Goal: Task Accomplishment & Management: Complete application form

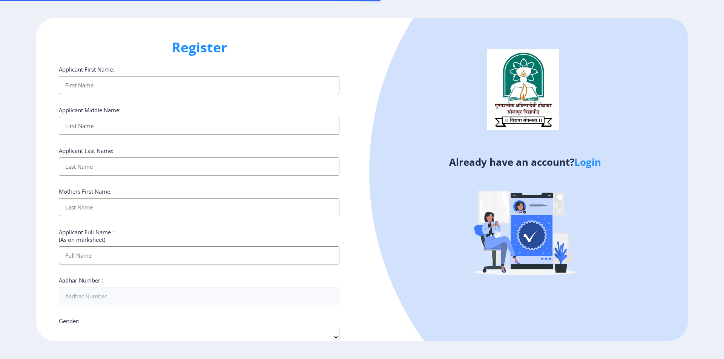
select select
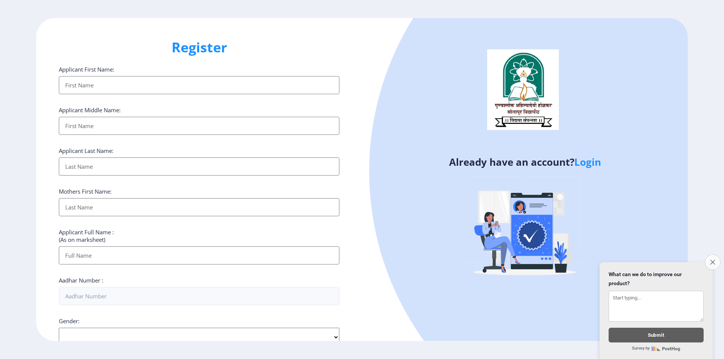
click at [711, 261] on icon "Close survey" at bounding box center [712, 262] width 5 height 5
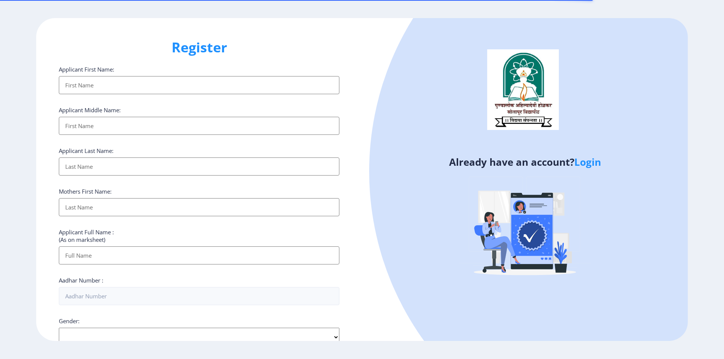
select select
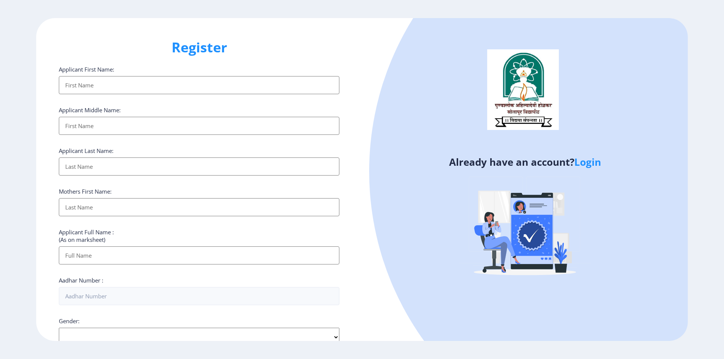
click at [156, 88] on input "Applicant First Name:" at bounding box center [199, 85] width 280 height 18
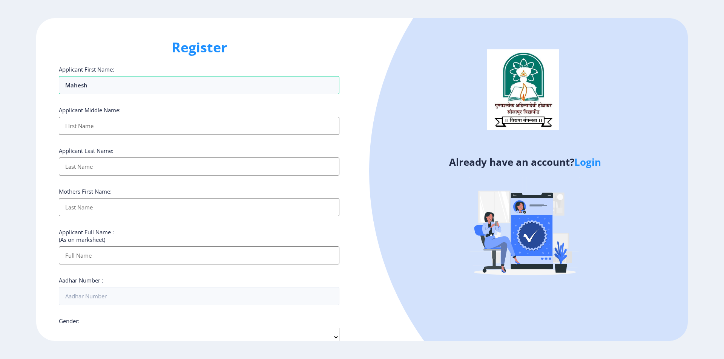
type input "Mahesh"
click at [201, 126] on input "Applicant First Name:" at bounding box center [199, 126] width 280 height 18
type input "Ramchandra"
click at [178, 159] on input "Applicant First Name:" at bounding box center [199, 167] width 280 height 18
type input "Koli"
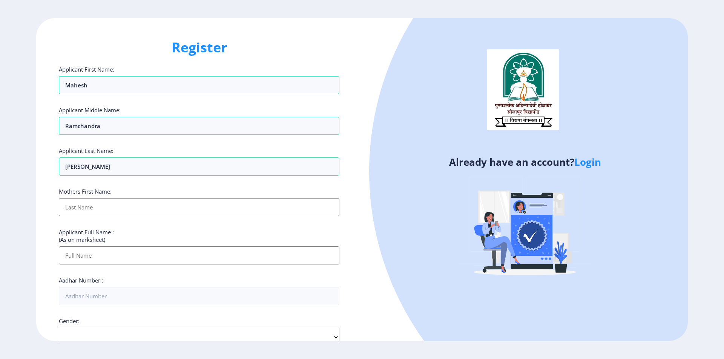
click at [154, 202] on input "Applicant First Name:" at bounding box center [199, 207] width 280 height 18
type input "Sarubai"
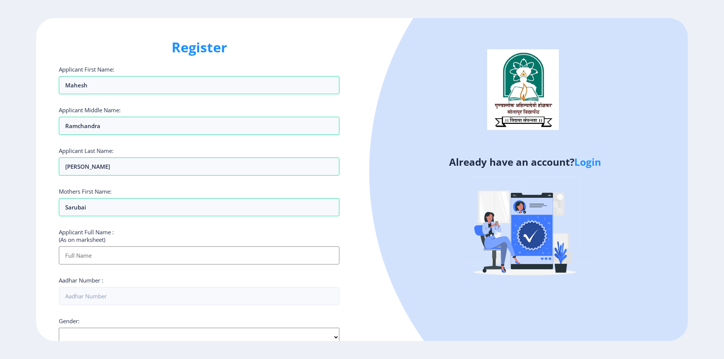
click at [141, 252] on input "Applicant First Name:" at bounding box center [199, 256] width 280 height 18
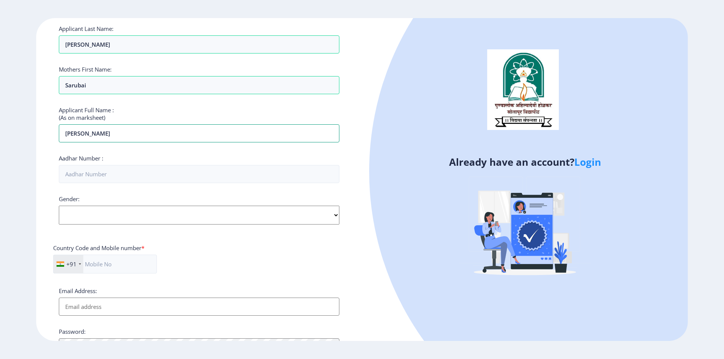
scroll to position [151, 0]
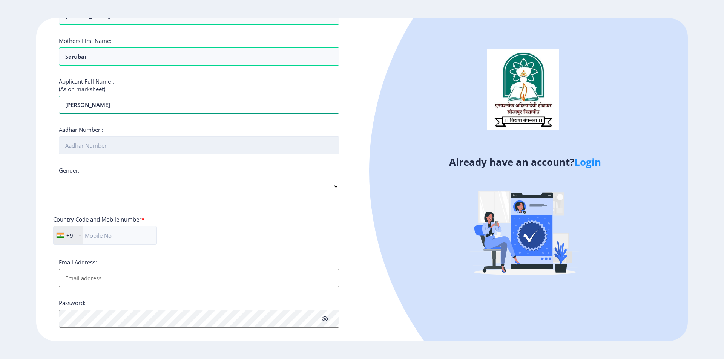
type input "Mahesh Ramchandra Koli"
click at [119, 149] on input "Aadhar Number :" at bounding box center [199, 145] width 280 height 18
type input "869326356603"
click at [166, 186] on select "Select Gender Male Female Other" at bounding box center [199, 186] width 280 height 19
select select "[DEMOGRAPHIC_DATA]"
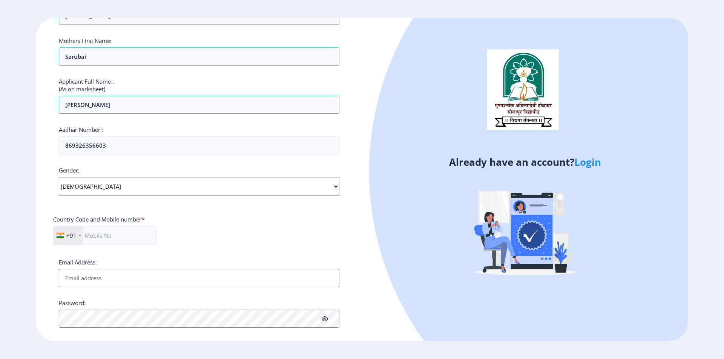
click at [59, 177] on select "Select Gender Male Female Other" at bounding box center [199, 186] width 280 height 19
click at [146, 238] on input "text" at bounding box center [105, 235] width 104 height 19
type input "8698016841"
click at [152, 274] on input "Email Address:" at bounding box center [199, 278] width 280 height 18
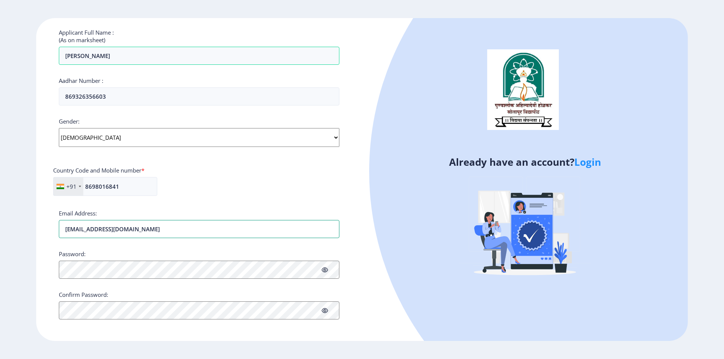
scroll to position [201, 0]
type input "mkoli8751@gmail.com"
click at [582, 165] on link "Login" at bounding box center [587, 162] width 27 height 14
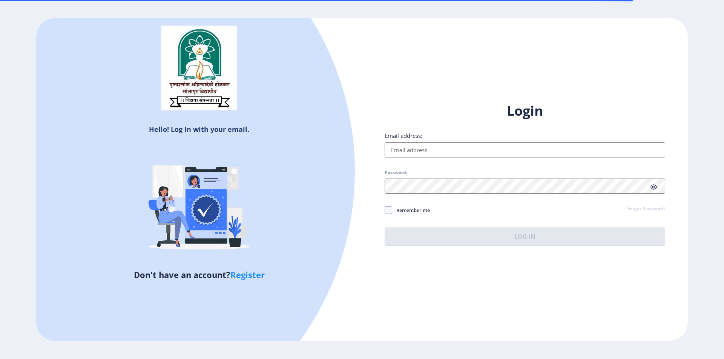
click at [452, 150] on input "Email address:" at bounding box center [525, 150] width 280 height 15
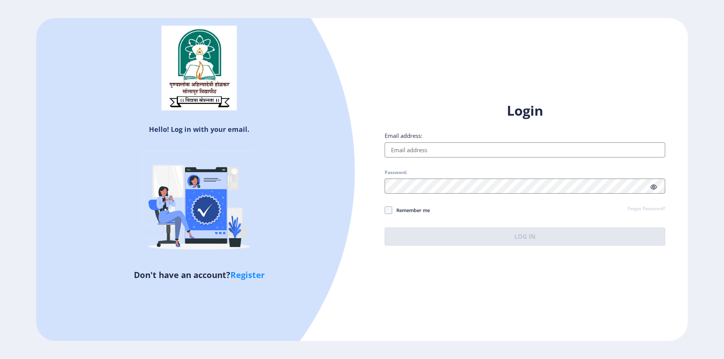
type input "mkoli8751@gmail.com"
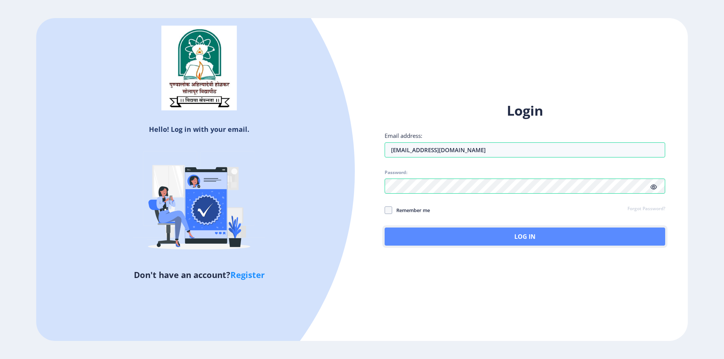
click at [479, 235] on button "Log In" at bounding box center [525, 237] width 280 height 18
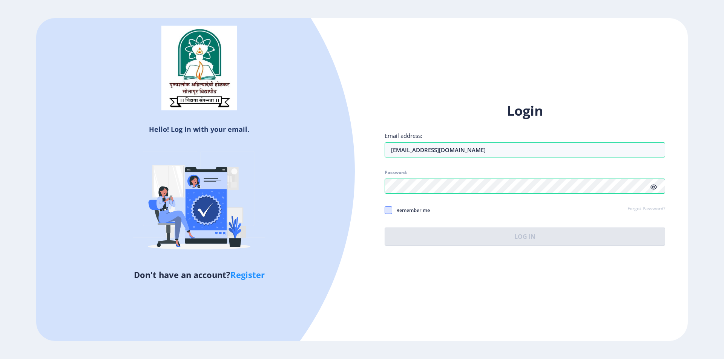
click at [389, 210] on span at bounding box center [389, 211] width 8 height 8
click at [385, 210] on input "Remember me" at bounding box center [385, 210] width 0 height 0
checkbox input "true"
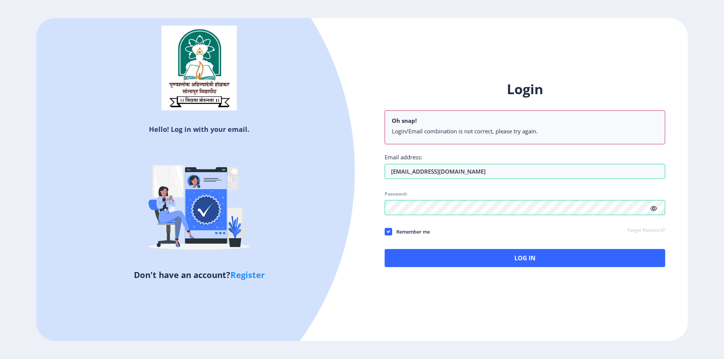
click at [250, 276] on link "Register" at bounding box center [247, 274] width 34 height 11
select select
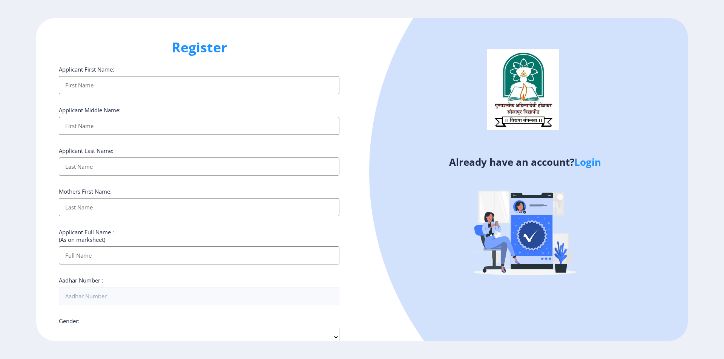
click at [90, 86] on input "Applicant First Name:" at bounding box center [199, 85] width 280 height 18
type input "Mahesh"
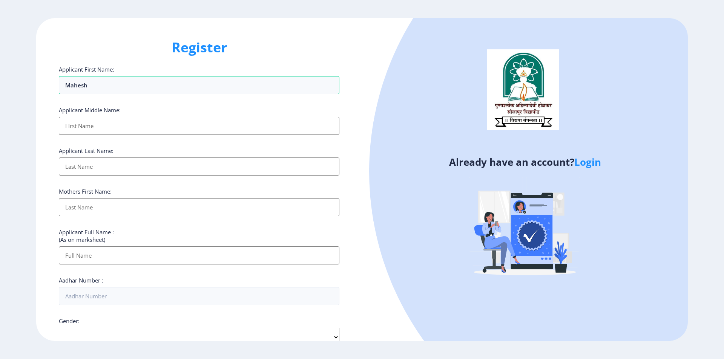
drag, startPoint x: 93, startPoint y: 126, endPoint x: 98, endPoint y: 130, distance: 6.4
click at [93, 126] on input "Applicant First Name:" at bounding box center [199, 126] width 280 height 18
type input "ramchandra"
click at [130, 167] on input "Applicant First Name:" at bounding box center [199, 167] width 280 height 18
type input "koli"
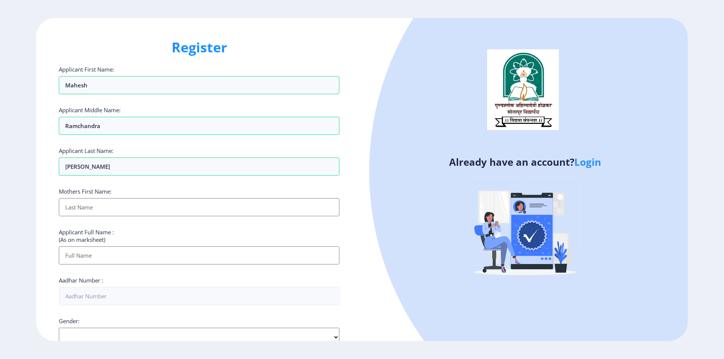
click at [124, 205] on input "Applicant First Name:" at bounding box center [199, 207] width 280 height 18
type input "sarubai"
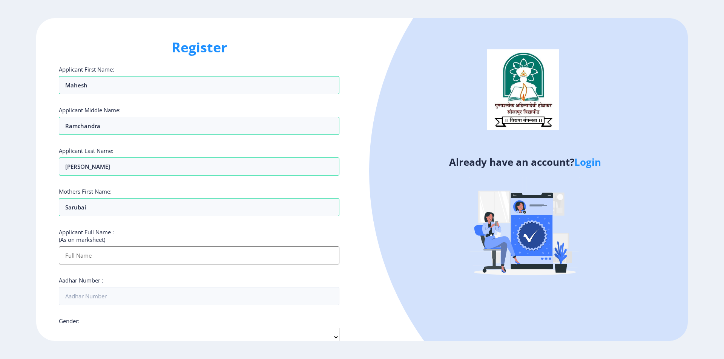
click at [116, 264] on input "Applicant First Name:" at bounding box center [199, 256] width 280 height 18
click at [115, 253] on input "Applicant First Name:" at bounding box center [199, 256] width 280 height 18
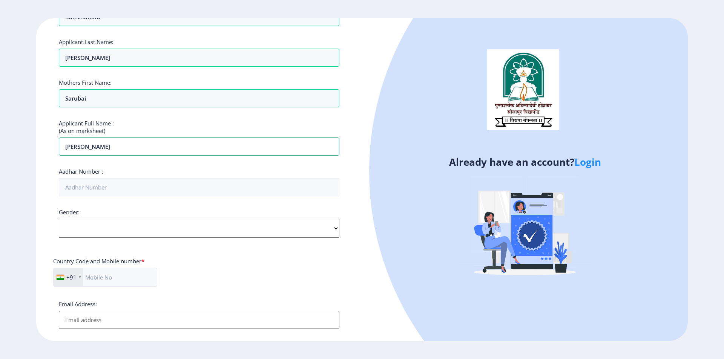
scroll to position [113, 0]
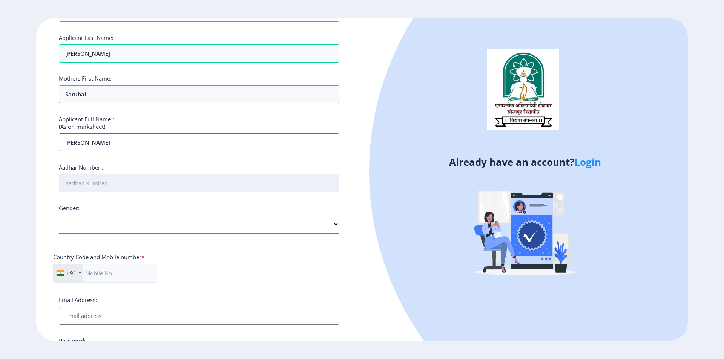
type input "Mahesh ramchandra koli"
click at [170, 183] on input "Aadhar Number :" at bounding box center [199, 183] width 280 height 18
type input "869326356603"
click at [122, 224] on select "Select Gender Male Female Other" at bounding box center [199, 224] width 280 height 19
select select "[DEMOGRAPHIC_DATA]"
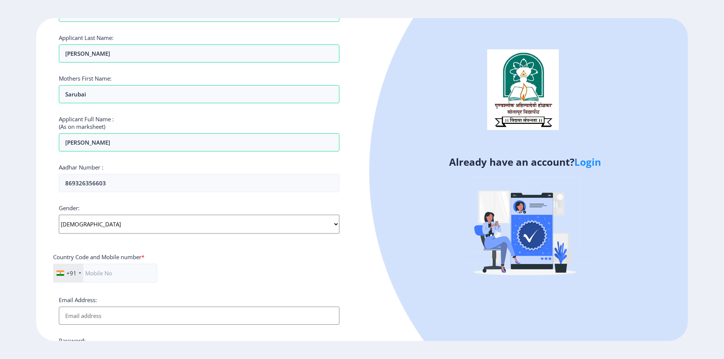
click at [59, 215] on select "Select Gender Male Female Other" at bounding box center [199, 224] width 280 height 19
click at [134, 276] on input "text" at bounding box center [105, 273] width 104 height 19
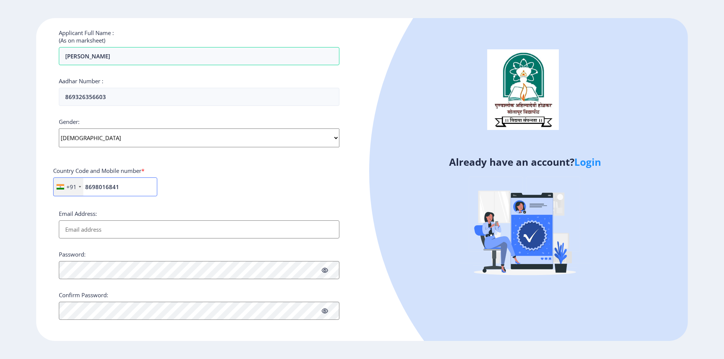
scroll to position [201, 0]
type input "8698016841"
click at [135, 227] on input "Email Address:" at bounding box center [199, 228] width 280 height 18
type input "mkoli8751@gmail.com"
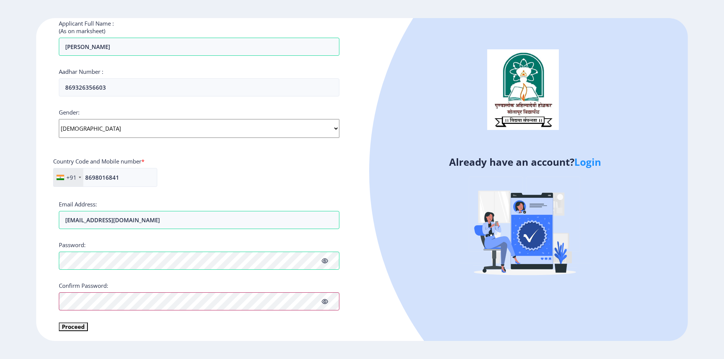
scroll to position [210, 0]
click at [327, 300] on icon at bounding box center [325, 300] width 6 height 6
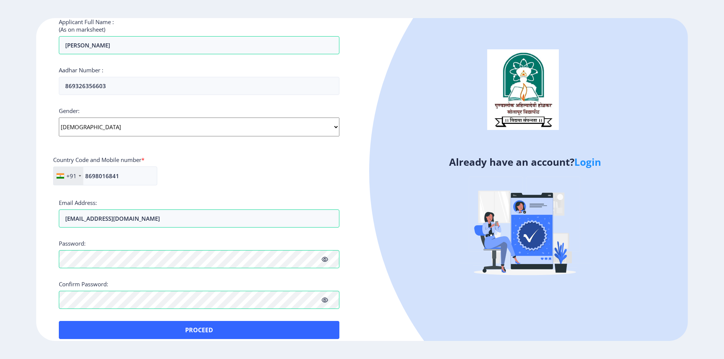
click at [326, 301] on icon at bounding box center [325, 300] width 6 height 6
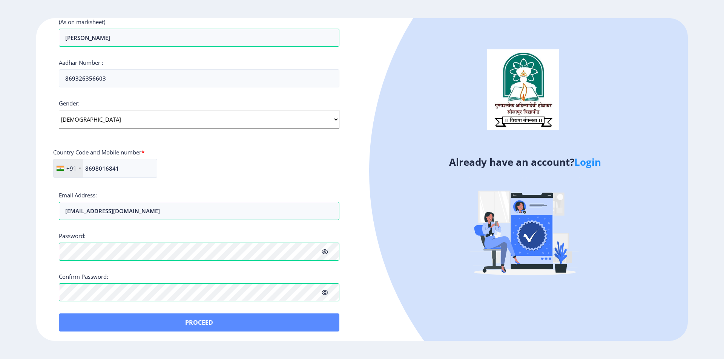
scroll to position [219, 0]
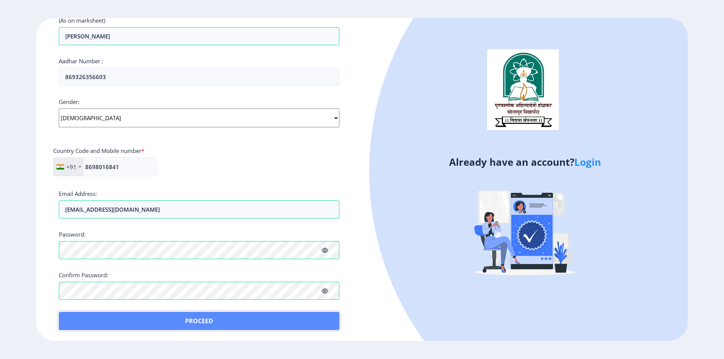
click at [226, 320] on button "Proceed" at bounding box center [199, 321] width 280 height 18
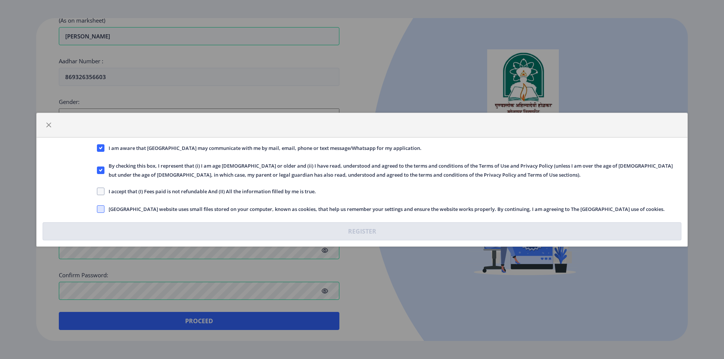
click at [101, 208] on span at bounding box center [101, 209] width 8 height 8
click at [97, 209] on input "Solapur University website uses small files stored on your computer, known as c…" at bounding box center [97, 209] width 0 height 0
checkbox input "true"
click at [101, 195] on span at bounding box center [101, 192] width 8 height 8
click at [97, 192] on input "I accept that (I) Fees paid is not refundable And (II) All the information fill…" at bounding box center [97, 191] width 0 height 0
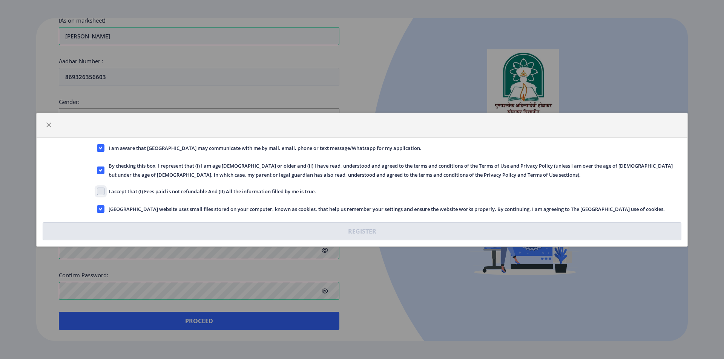
checkbox input "true"
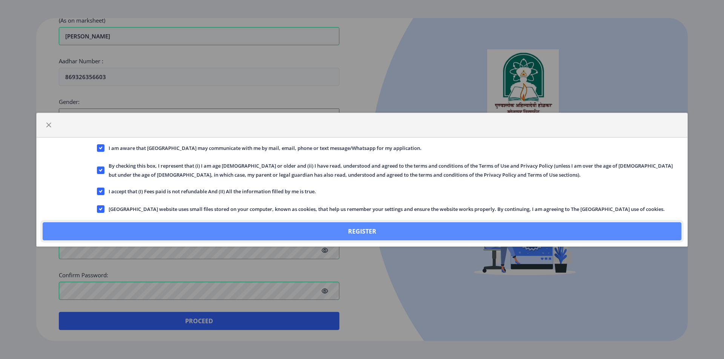
click at [374, 231] on button "Register" at bounding box center [362, 231] width 639 height 18
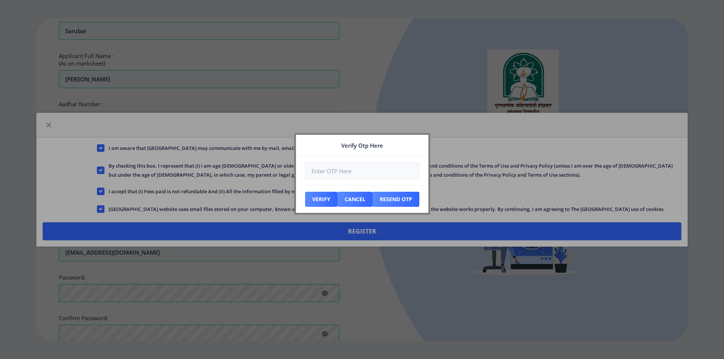
scroll to position [262, 0]
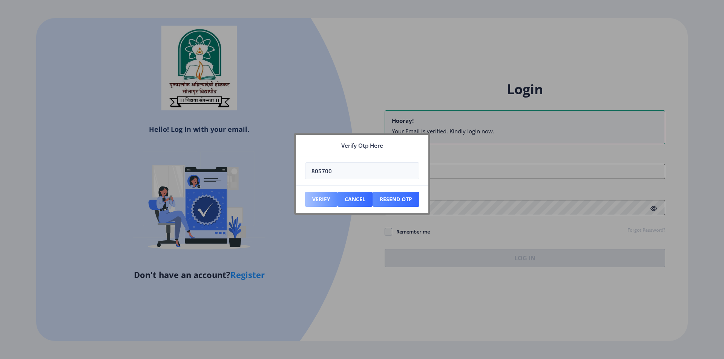
type input "805700"
click at [317, 198] on button "Verify" at bounding box center [321, 199] width 32 height 15
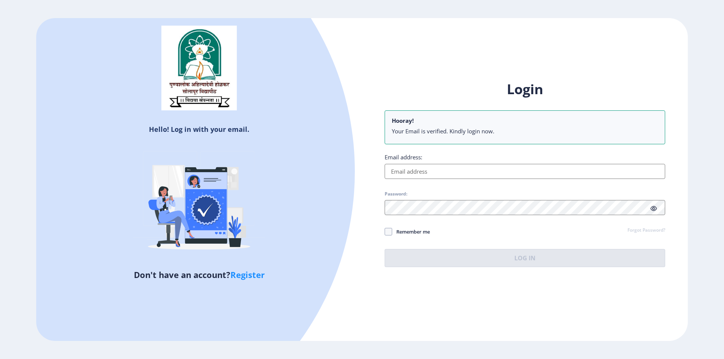
click at [438, 169] on input "Email address:" at bounding box center [525, 171] width 280 height 15
type input "mkoli8751@gmail.com"
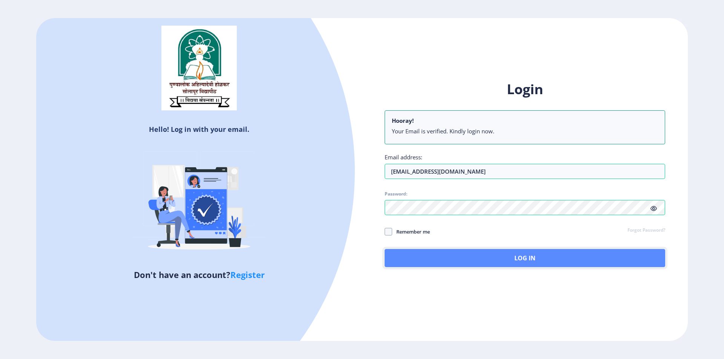
click at [448, 254] on button "Log In" at bounding box center [525, 258] width 280 height 18
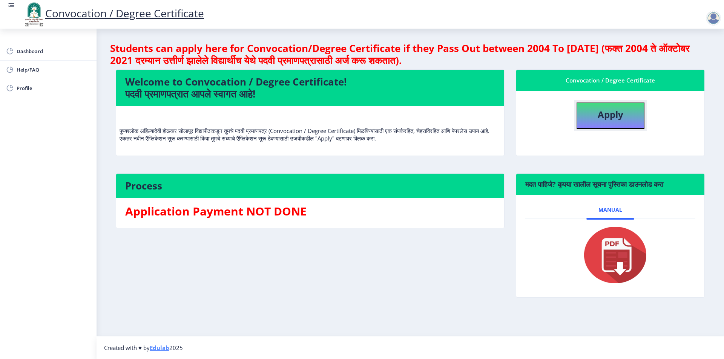
click at [608, 115] on b "Apply" at bounding box center [611, 114] width 26 height 12
select select
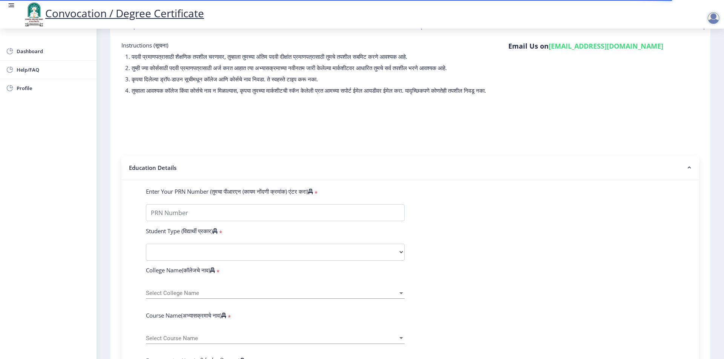
scroll to position [75, 0]
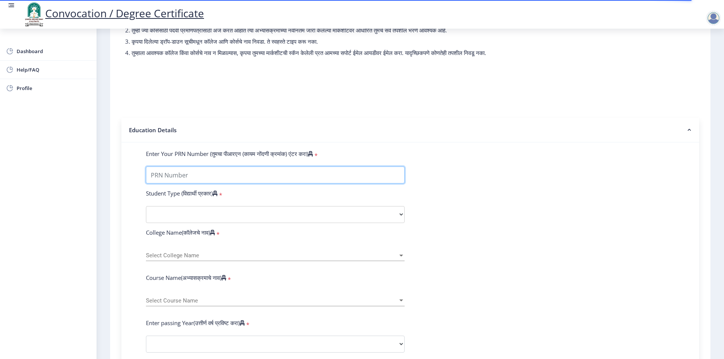
click at [314, 175] on input "Enter Your PRN Number (तुमचा पीआरएन (कायम नोंदणी क्रमांक) एंटर करा)" at bounding box center [275, 175] width 259 height 17
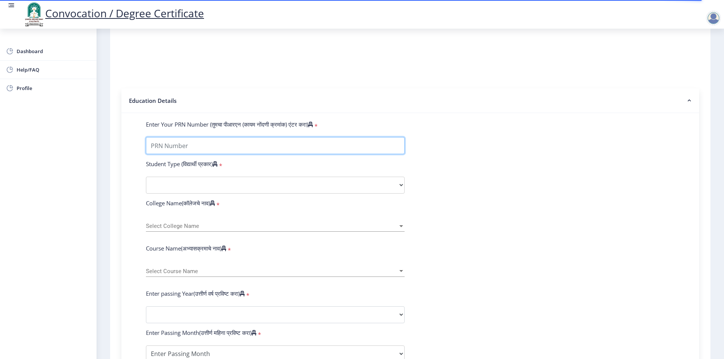
scroll to position [113, 0]
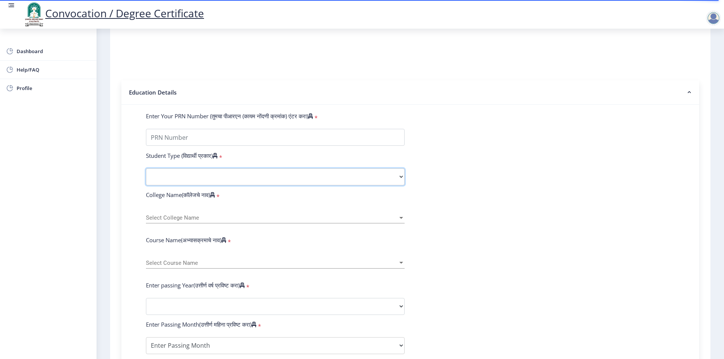
click at [399, 185] on select "Select Student Type Regular External" at bounding box center [275, 177] width 259 height 17
select select "Regular"
click at [146, 176] on select "Select Student Type Regular External" at bounding box center [275, 177] width 259 height 17
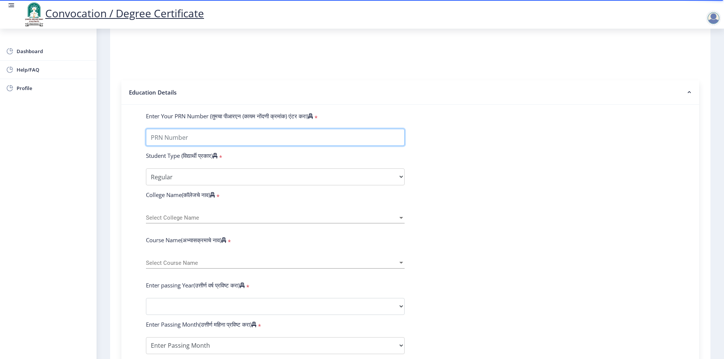
click at [228, 146] on input "Enter Your PRN Number (तुमचा पीआरएन (कायम नोंदणी क्रमांक) एंटर करा)" at bounding box center [275, 137] width 259 height 17
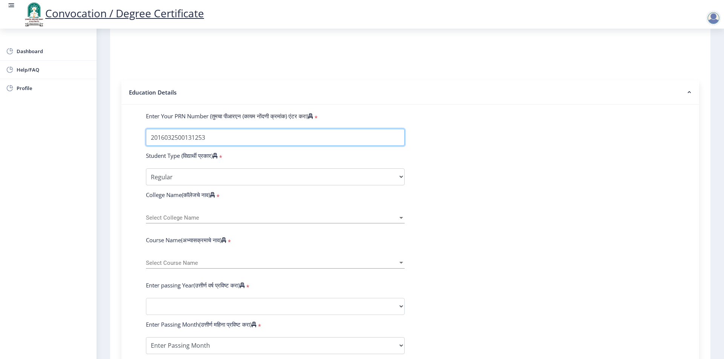
type input "2016032500131253"
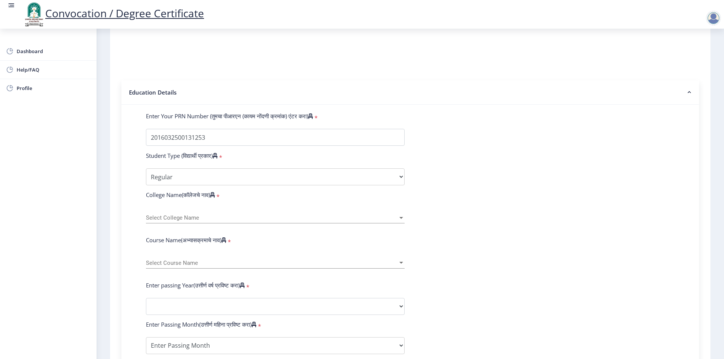
click at [219, 221] on span "Select College Name" at bounding box center [272, 218] width 252 height 6
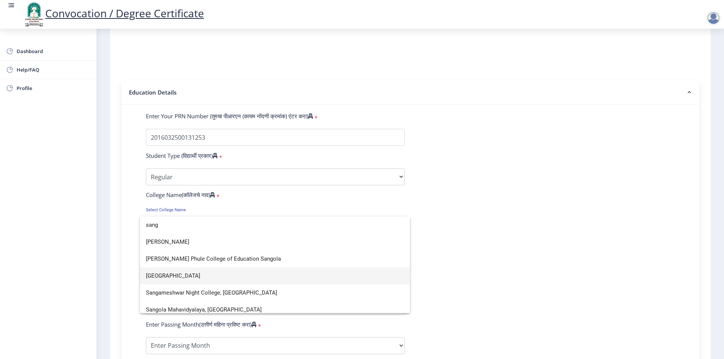
type input "sang"
click at [198, 275] on span "Sangameshwar College" at bounding box center [275, 276] width 258 height 17
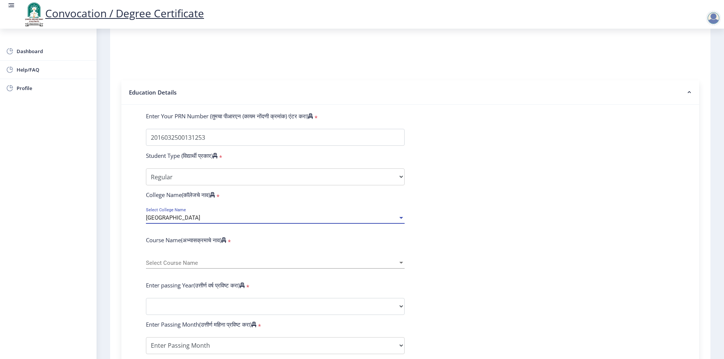
scroll to position [151, 0]
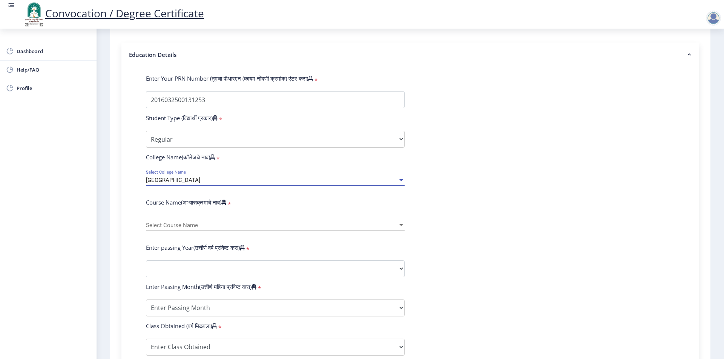
click at [311, 229] on span "Select Course Name" at bounding box center [272, 225] width 252 height 6
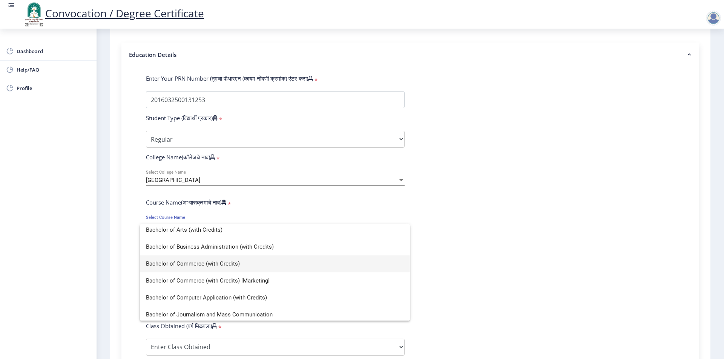
scroll to position [38, 0]
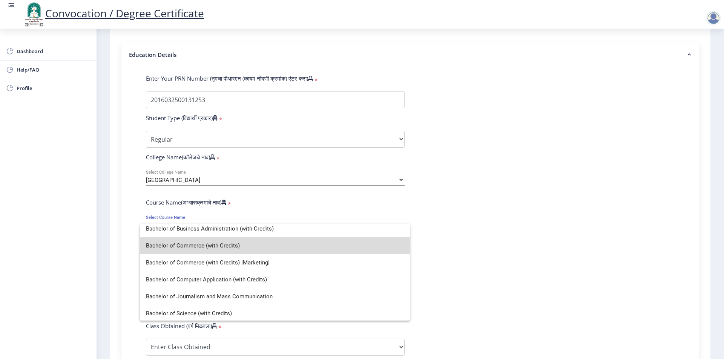
click at [279, 247] on span "Bachelor of Commerce (with Credits)" at bounding box center [275, 246] width 258 height 17
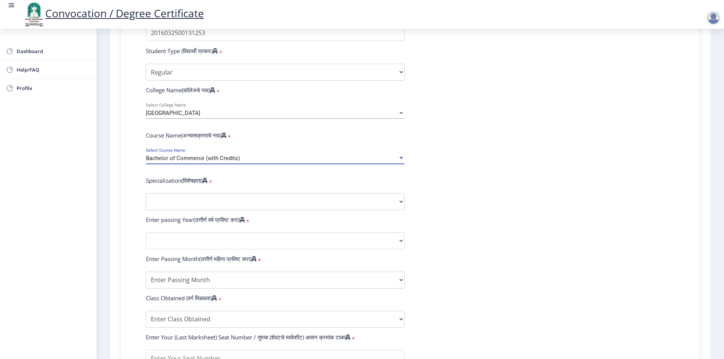
scroll to position [226, 0]
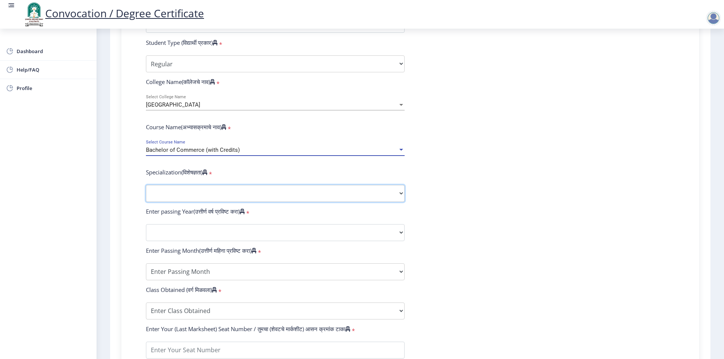
click at [287, 202] on select "Specialization Banking Advanced Accountancy Advanced Banking Advanced Cost Acco…" at bounding box center [275, 193] width 259 height 17
select select "Banking"
click at [146, 192] on select "Specialization Banking Advanced Accountancy Advanced Banking Advanced Cost Acco…" at bounding box center [275, 193] width 259 height 17
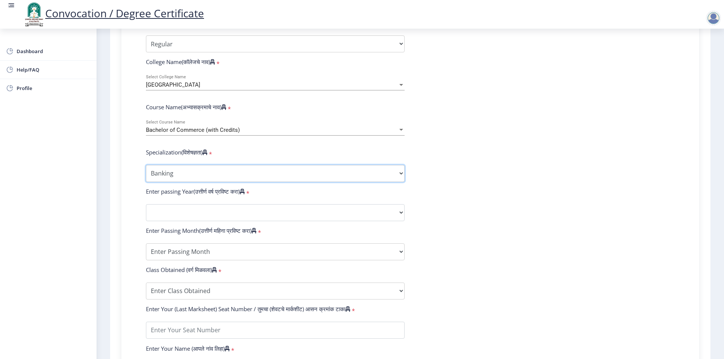
scroll to position [264, 0]
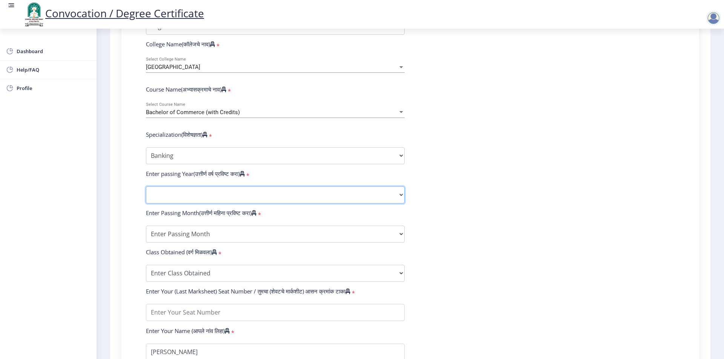
click at [252, 204] on select "2025 2024 2023 2022 2021 2020 2019 2018 2017 2016 2015 2014 2013 2012 2011 2010…" at bounding box center [275, 195] width 259 height 17
select select "2019"
click at [146, 194] on select "2025 2024 2023 2022 2021 2020 2019 2018 2017 2016 2015 2014 2013 2012 2011 2010…" at bounding box center [275, 195] width 259 height 17
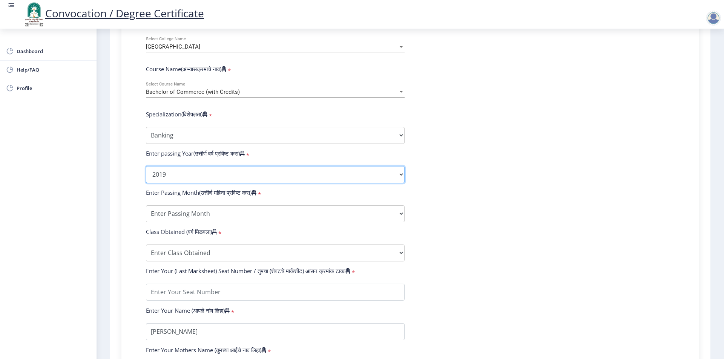
scroll to position [339, 0]
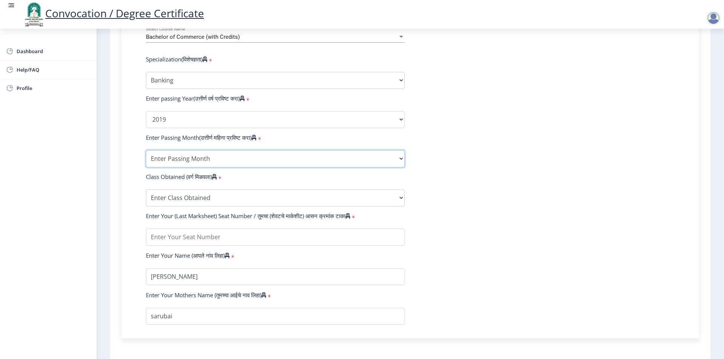
click at [218, 167] on select "Enter Passing Month March April May October November December" at bounding box center [275, 158] width 259 height 17
select select "March"
click at [146, 158] on select "Enter Passing Month March April May October November December" at bounding box center [275, 158] width 259 height 17
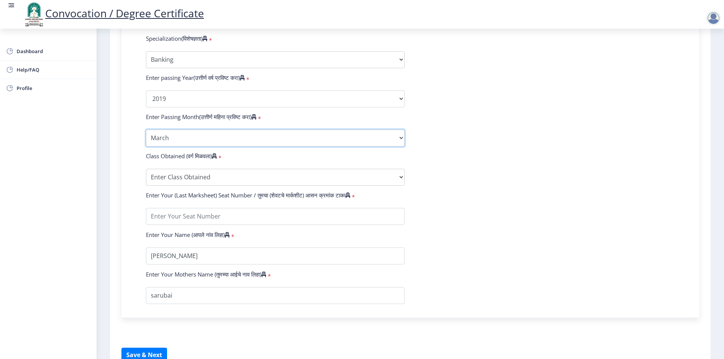
scroll to position [377, 0]
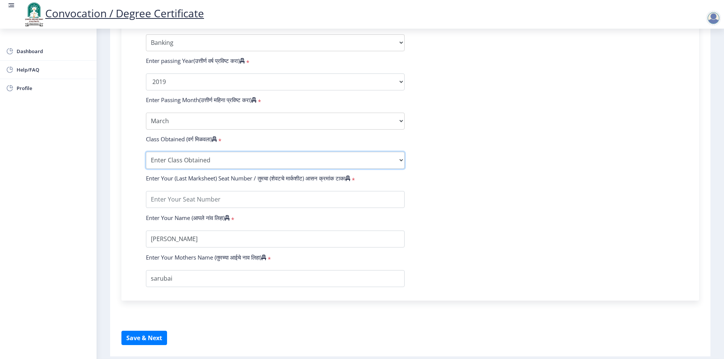
click at [234, 169] on select "Enter Class Obtained FIRST CLASS WITH DISTINCTION FIRST CLASS HIGHER SECOND CLA…" at bounding box center [275, 160] width 259 height 17
click at [146, 159] on select "Enter Class Obtained FIRST CLASS WITH DISTINCTION FIRST CLASS HIGHER SECOND CLA…" at bounding box center [275, 160] width 259 height 17
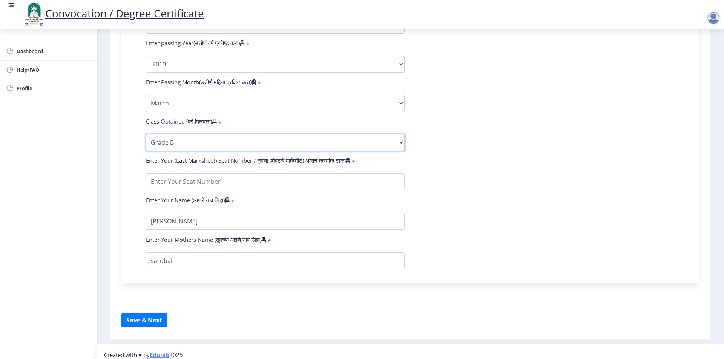
scroll to position [409, 0]
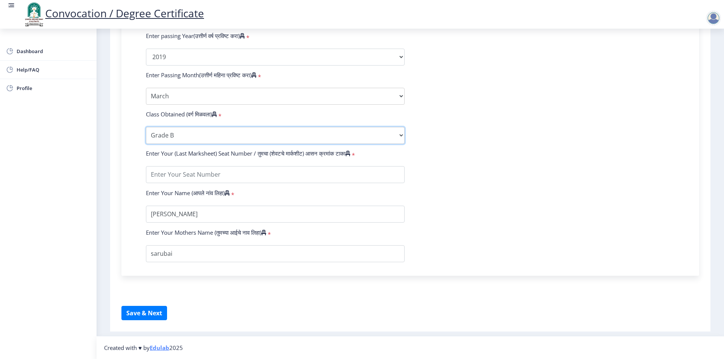
click at [221, 136] on select "Enter Class Obtained FIRST CLASS WITH DISTINCTION FIRST CLASS HIGHER SECOND CLA…" at bounding box center [275, 135] width 259 height 17
select select "Grade B+"
click at [146, 127] on select "Enter Class Obtained FIRST CLASS WITH DISTINCTION FIRST CLASS HIGHER SECOND CLA…" at bounding box center [275, 135] width 259 height 17
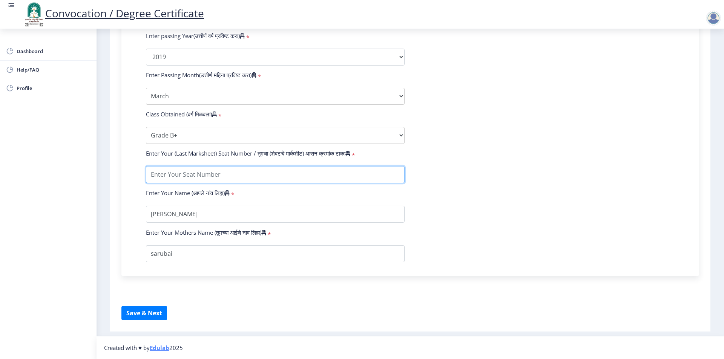
click at [242, 179] on input "textarea" at bounding box center [275, 174] width 259 height 17
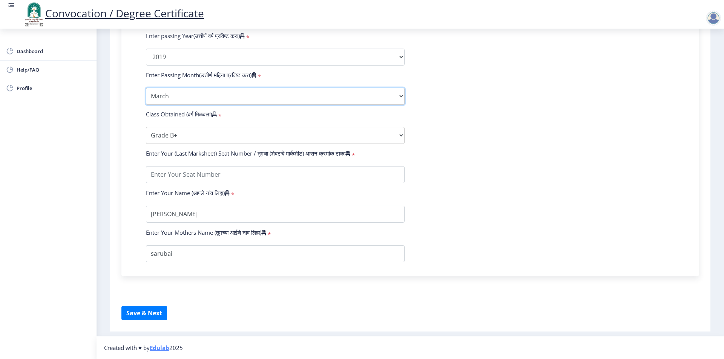
click at [236, 94] on select "Enter Passing Month March April May October November December" at bounding box center [275, 96] width 259 height 17
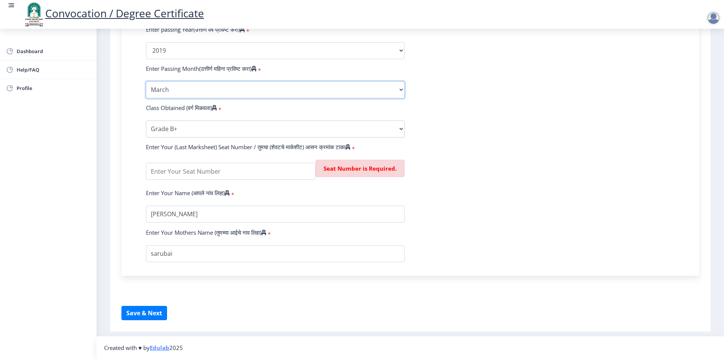
click at [236, 95] on select "Enter Passing Month March April May October November December" at bounding box center [275, 89] width 259 height 17
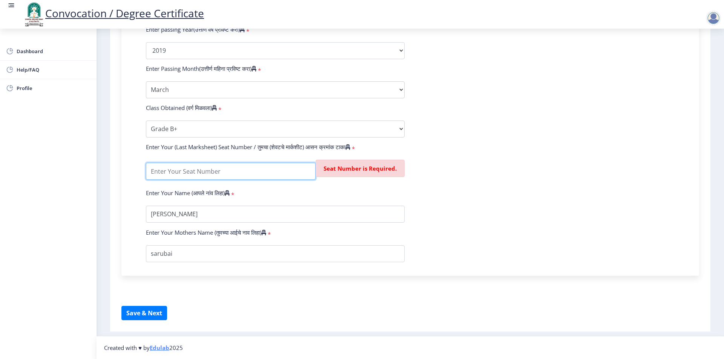
click at [282, 180] on input "textarea" at bounding box center [231, 171] width 170 height 17
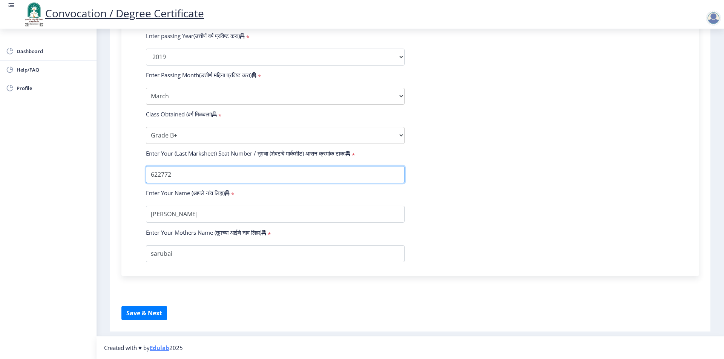
type input "622772"
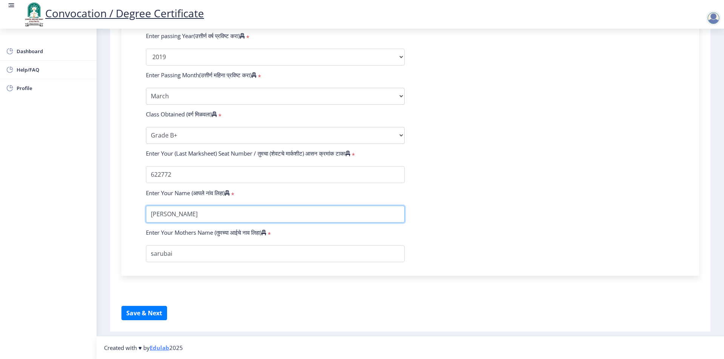
click at [268, 216] on input "textarea" at bounding box center [275, 214] width 259 height 17
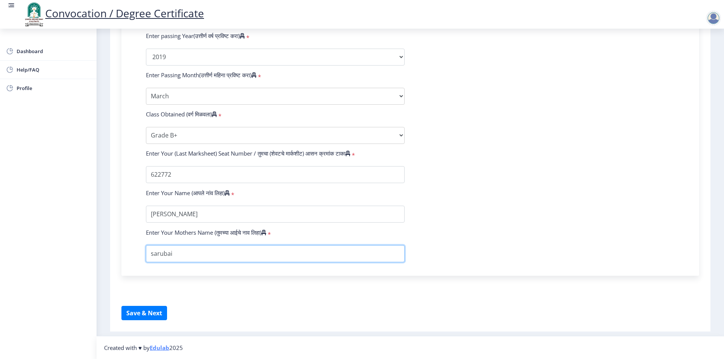
click at [253, 249] on input "textarea" at bounding box center [275, 253] width 259 height 17
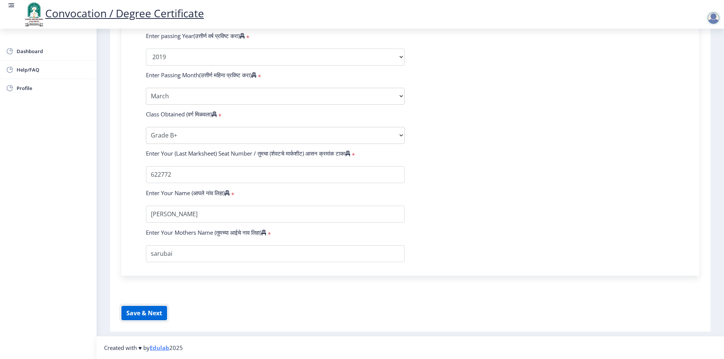
click at [159, 310] on button "Save & Next" at bounding box center [144, 313] width 46 height 14
select select
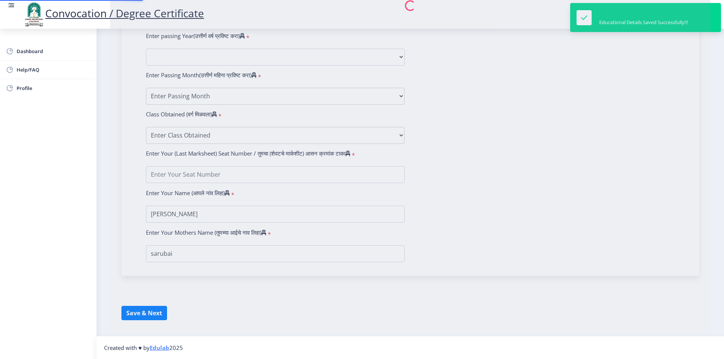
type input "2016032500131253"
select select "Regular"
select select "2019"
select select "March"
select select "Grade B+"
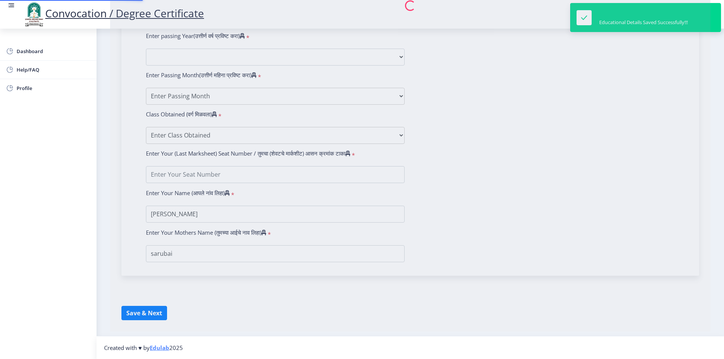
type input "622772"
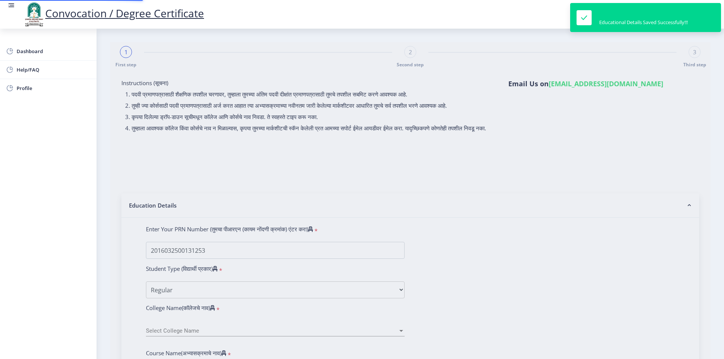
select select "Banking"
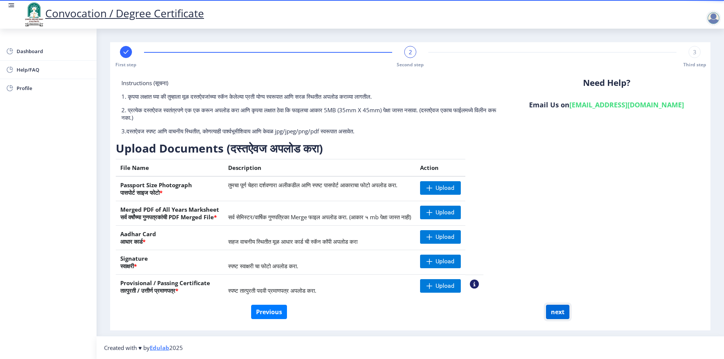
click at [564, 313] on button "next" at bounding box center [557, 312] width 23 height 14
select select
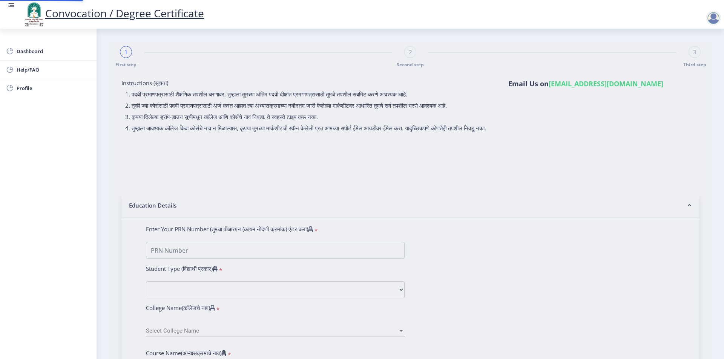
type input "2016032500131253"
select select "Regular"
select select "2019"
select select "March"
select select "Grade B+"
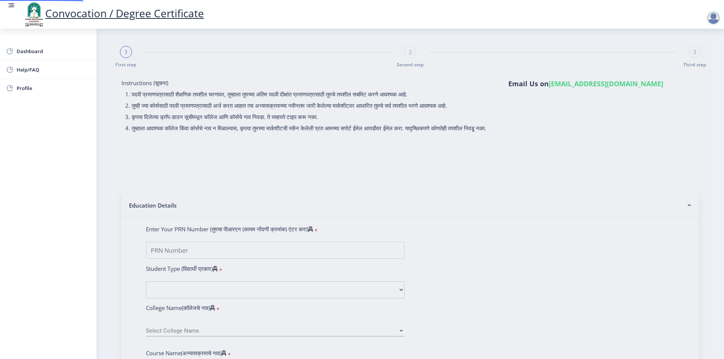
type input "622772"
select select "Banking"
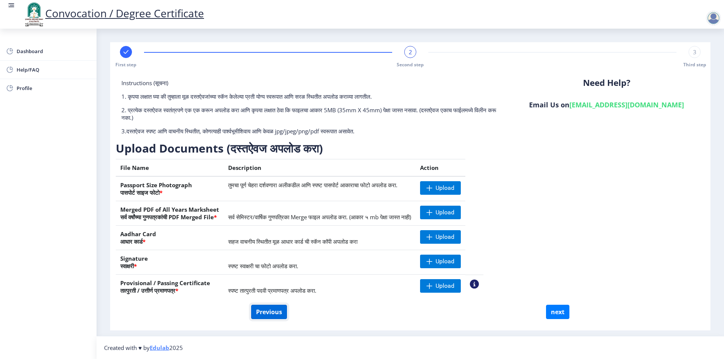
click at [276, 313] on button "Previous" at bounding box center [269, 312] width 36 height 14
select select "Regular"
select select "Banking"
select select "2019"
select select "March"
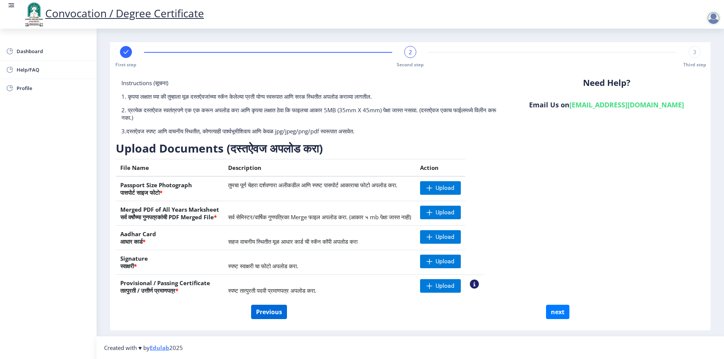
select select "Grade B+"
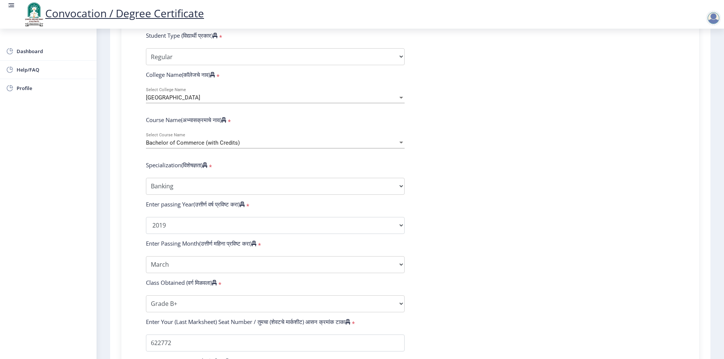
scroll to position [264, 0]
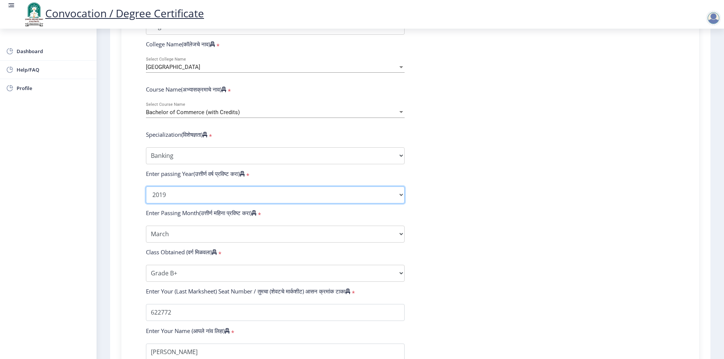
click at [227, 204] on select "2025 2024 2023 2022 2021 2020 2019 2018 2017 2016 2015 2014 2013 2012 2011 2010…" at bounding box center [275, 195] width 259 height 17
select select "2020"
click at [146, 194] on select "2025 2024 2023 2022 2021 2020 2019 2018 2017 2016 2015 2014 2013 2012 2011 2010…" at bounding box center [275, 195] width 259 height 17
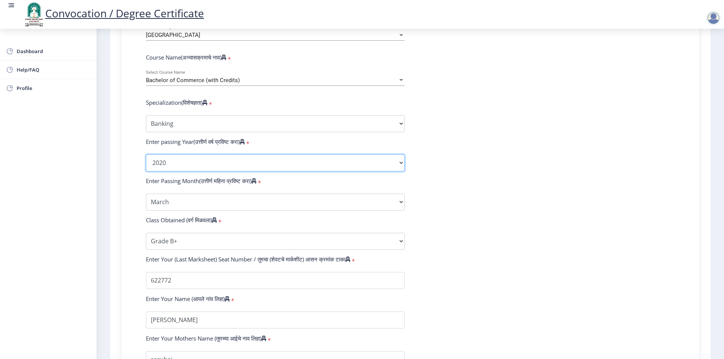
scroll to position [409, 0]
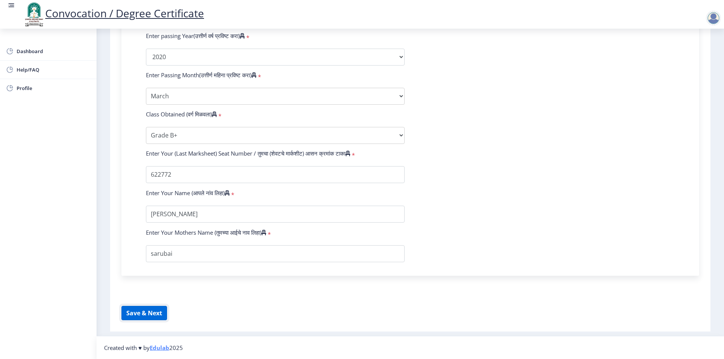
click at [159, 311] on button "Save & Next" at bounding box center [144, 313] width 46 height 14
select select
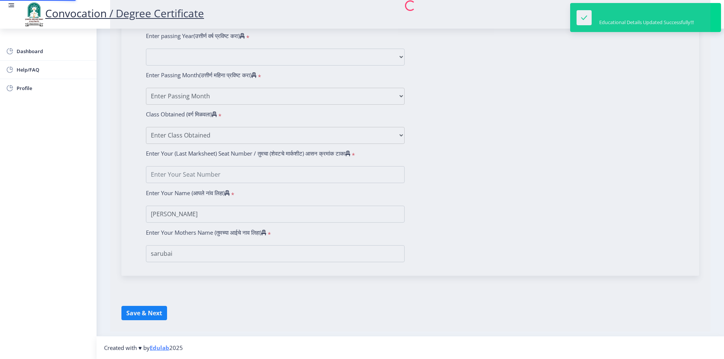
type input "2016032500131253"
select select "Regular"
select select "2020"
select select "March"
select select "Grade B+"
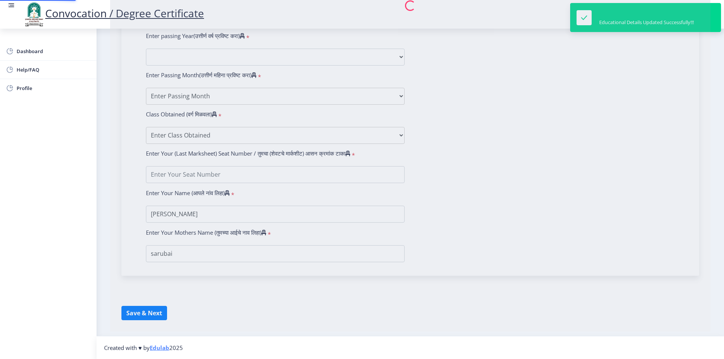
type input "622772"
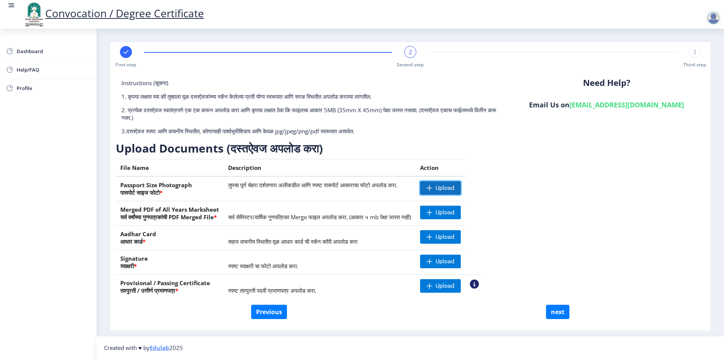
click at [454, 189] on span "Upload" at bounding box center [444, 188] width 19 height 8
click at [454, 215] on span "Upload" at bounding box center [444, 213] width 19 height 8
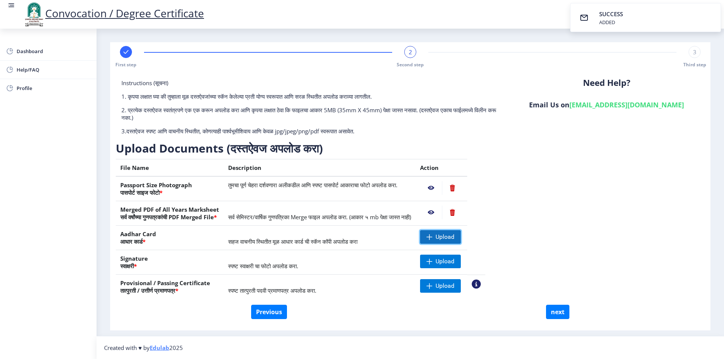
click at [454, 238] on span "Upload" at bounding box center [444, 237] width 19 height 8
click at [454, 264] on span "Upload" at bounding box center [444, 262] width 19 height 8
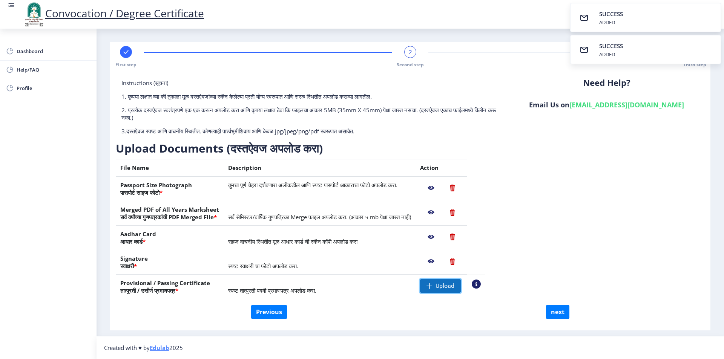
click at [461, 290] on span "Upload" at bounding box center [440, 286] width 41 height 14
click at [454, 288] on span "Upload" at bounding box center [444, 286] width 19 height 8
click at [558, 315] on button "next" at bounding box center [557, 312] width 23 height 14
select select
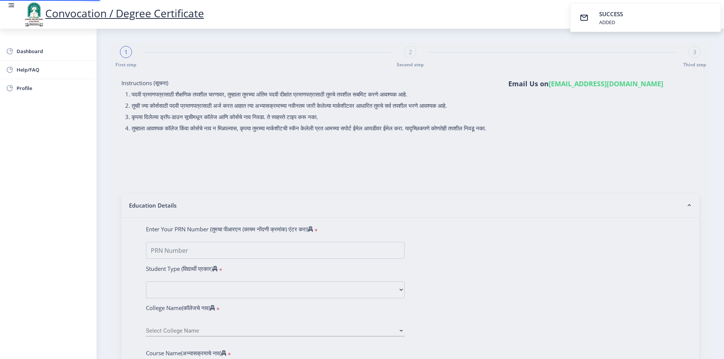
type input "Mahesh ramchandra koli"
type input "sarubai"
type input "2016032500131253"
select select "Regular"
select select "2020"
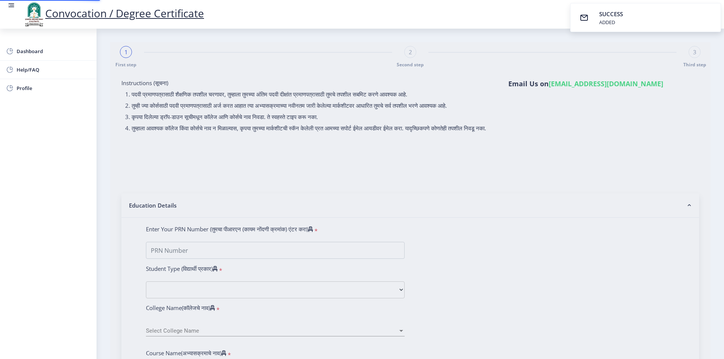
select select "March"
select select "Grade B+"
type input "622772"
select select "Banking"
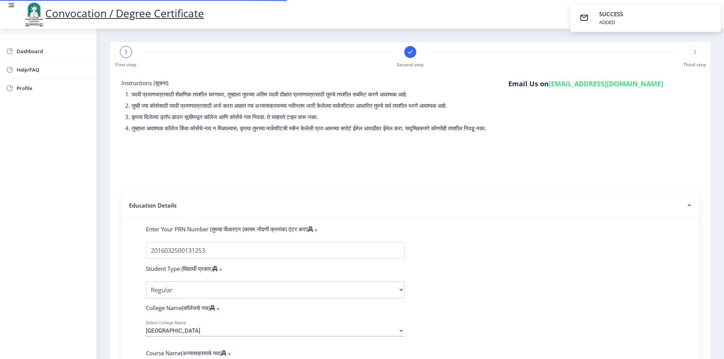
select select
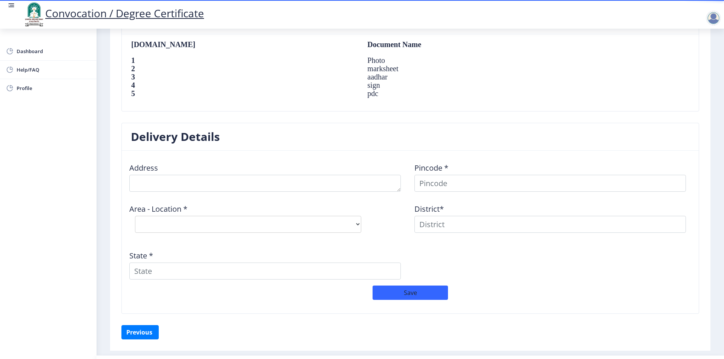
scroll to position [528, 0]
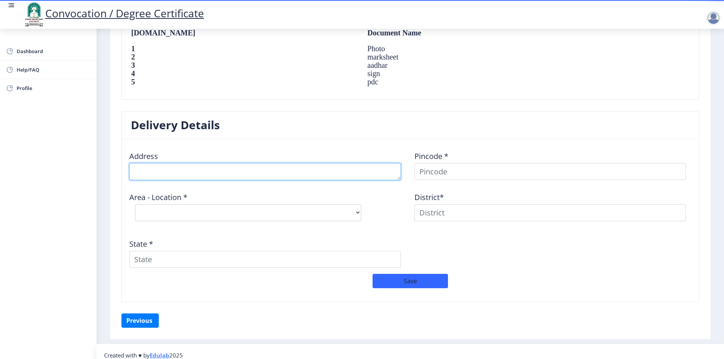
click at [236, 175] on textarea at bounding box center [264, 171] width 271 height 17
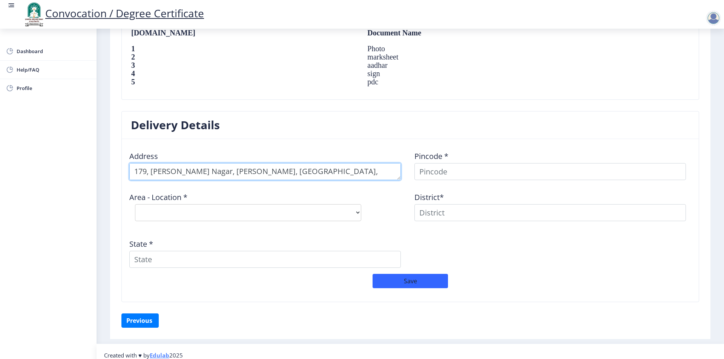
scroll to position [8, 0]
type textarea "179, Swami Vivekanand Nagar, Hatture Vasti, Hotgi Road, Near Swami Samarth Temp…"
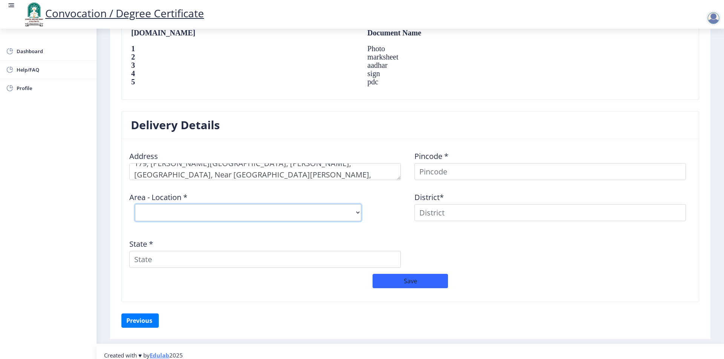
click at [319, 216] on select "Select Area Location" at bounding box center [248, 212] width 226 height 17
click at [262, 208] on select "Select Area Location" at bounding box center [248, 212] width 226 height 17
click at [261, 212] on select "Select Area Location" at bounding box center [248, 212] width 226 height 17
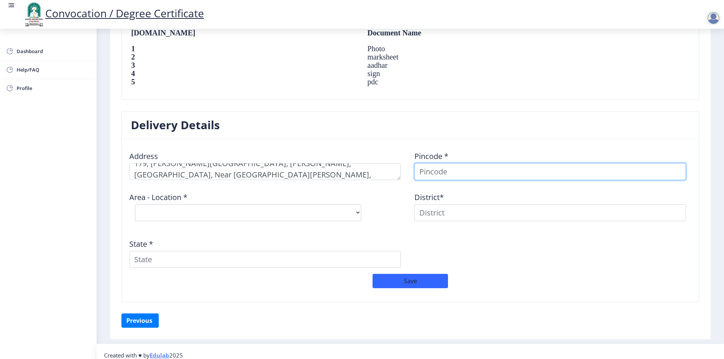
click at [443, 173] on input at bounding box center [549, 171] width 271 height 17
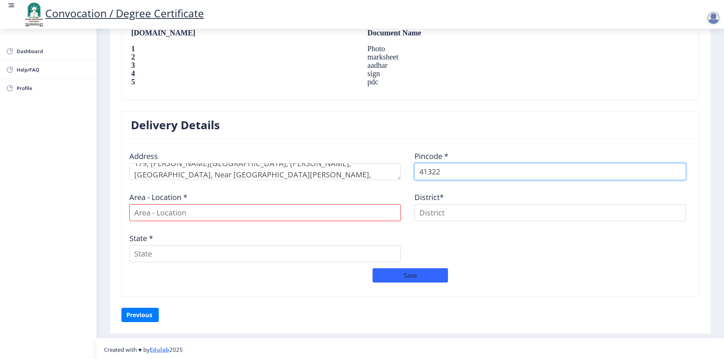
type input "413224"
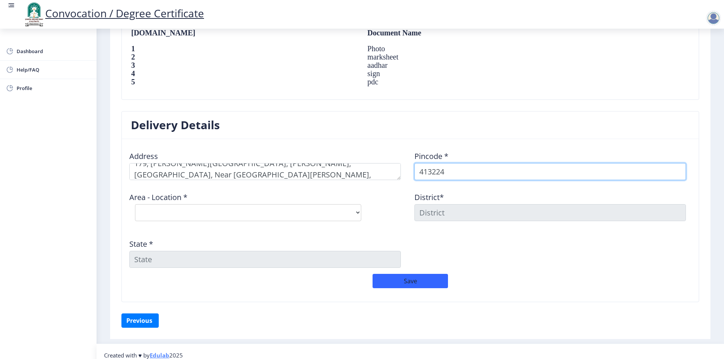
select select "5: Object"
type input "413224"
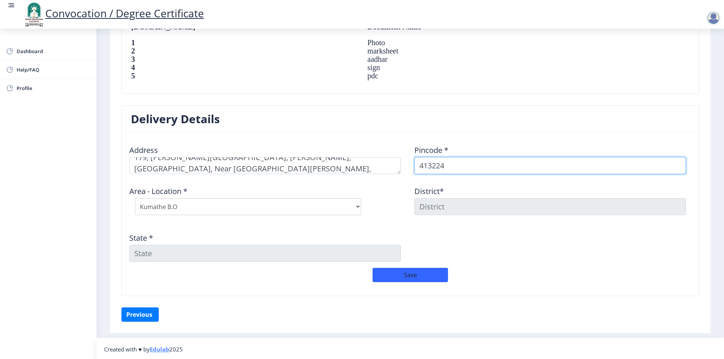
scroll to position [535, 0]
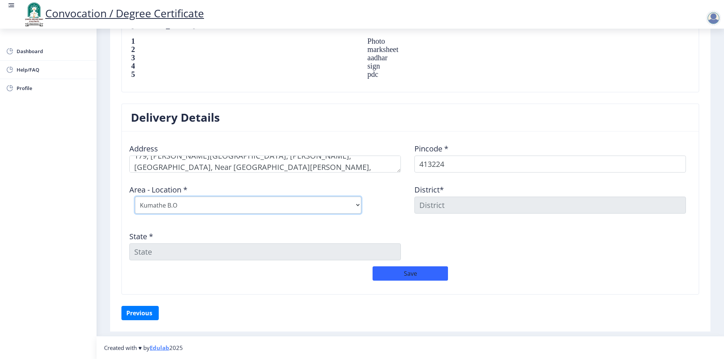
click at [314, 208] on select "Select Area Location Kumathe B.O Nai Zindagi S.O Shivshahi S.O Tikekarwadi B.O" at bounding box center [248, 205] width 226 height 17
select select "7: Object"
click at [135, 197] on select "Select Area Location Kumathe B.O Nai Zindagi S.O Shivshahi S.O Tikekarwadi B.O" at bounding box center [248, 205] width 226 height 17
type input "SOLAPUR"
type input "Maharashtra"
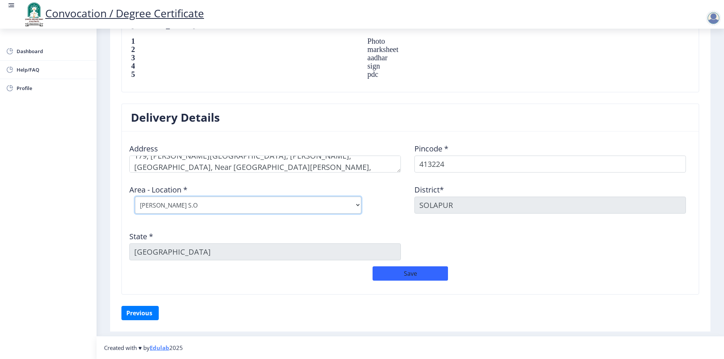
click at [294, 202] on select "Select Area Location Kumathe B.O Nai Zindagi S.O Shivshahi S.O Tikekarwadi B.O" at bounding box center [248, 205] width 226 height 17
select select "5: Object"
click at [135, 197] on select "Select Area Location Kumathe B.O Nai Zindagi S.O Shivshahi S.O Tikekarwadi B.O" at bounding box center [248, 205] width 226 height 17
click at [410, 273] on button "Save" at bounding box center [409, 274] width 75 height 14
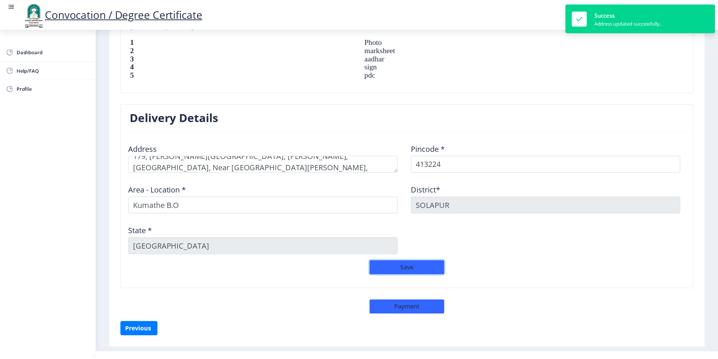
scroll to position [552, 0]
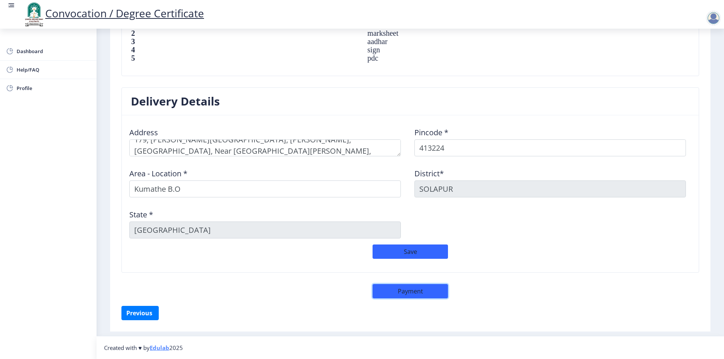
click at [418, 291] on button "Payment" at bounding box center [409, 291] width 75 height 14
select select "sealed"
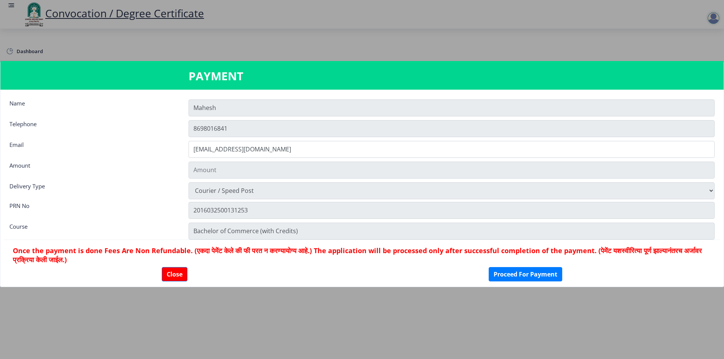
type input "1885"
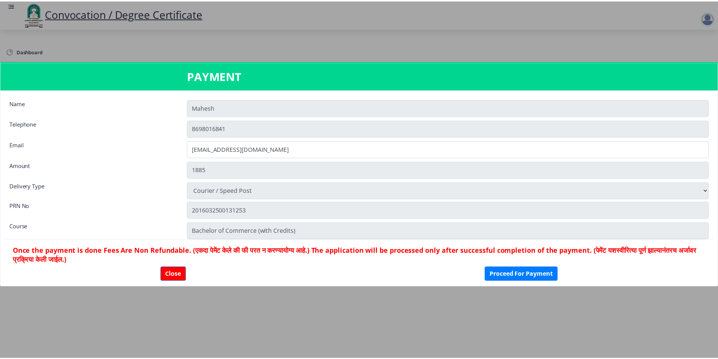
scroll to position [551, 0]
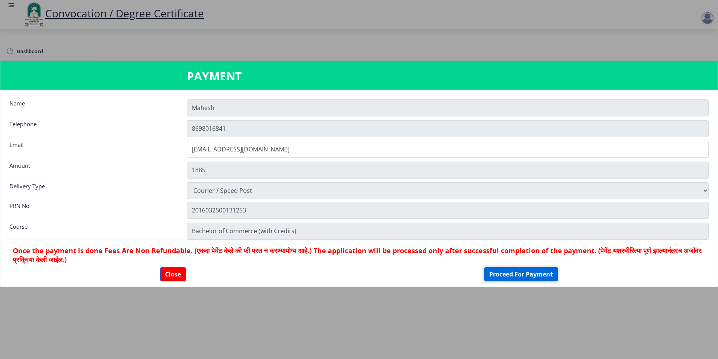
click at [504, 276] on button "Proceed For Payment" at bounding box center [521, 274] width 74 height 14
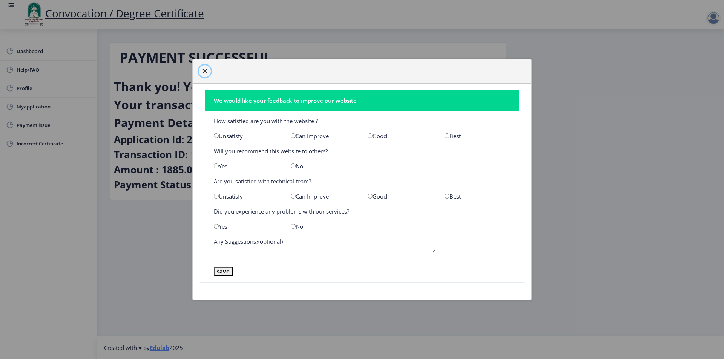
click at [204, 70] on span "button" at bounding box center [205, 71] width 6 height 6
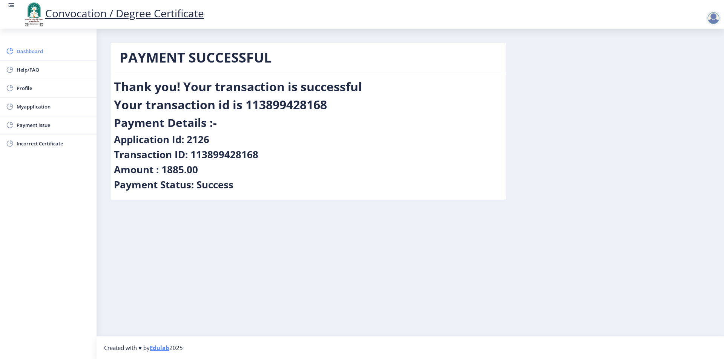
click at [26, 52] on span "Dashboard" at bounding box center [54, 51] width 74 height 9
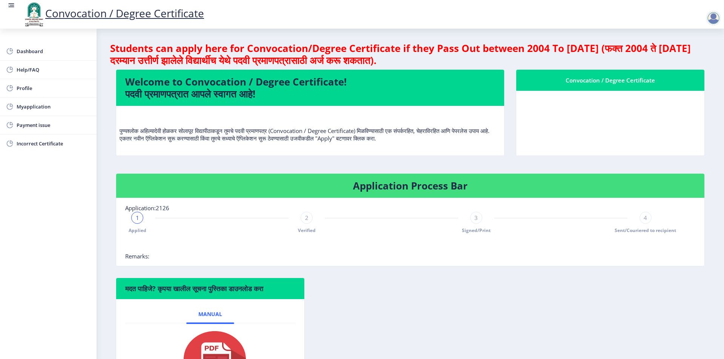
click at [710, 18] on div at bounding box center [713, 18] width 15 height 15
click at [693, 55] on span "Log out" at bounding box center [694, 58] width 48 height 9
